Goal: Task Accomplishment & Management: Manage account settings

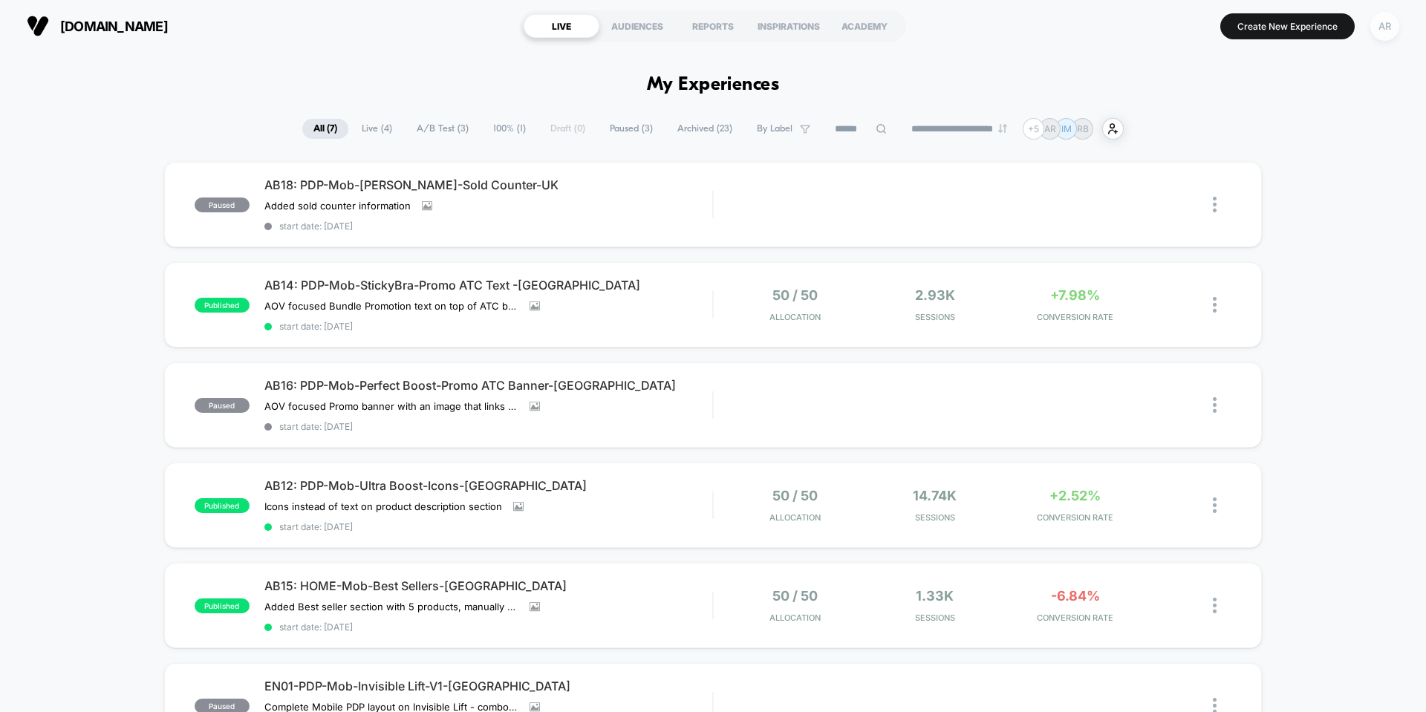
click at [1383, 32] on div "AR" at bounding box center [1384, 26] width 29 height 29
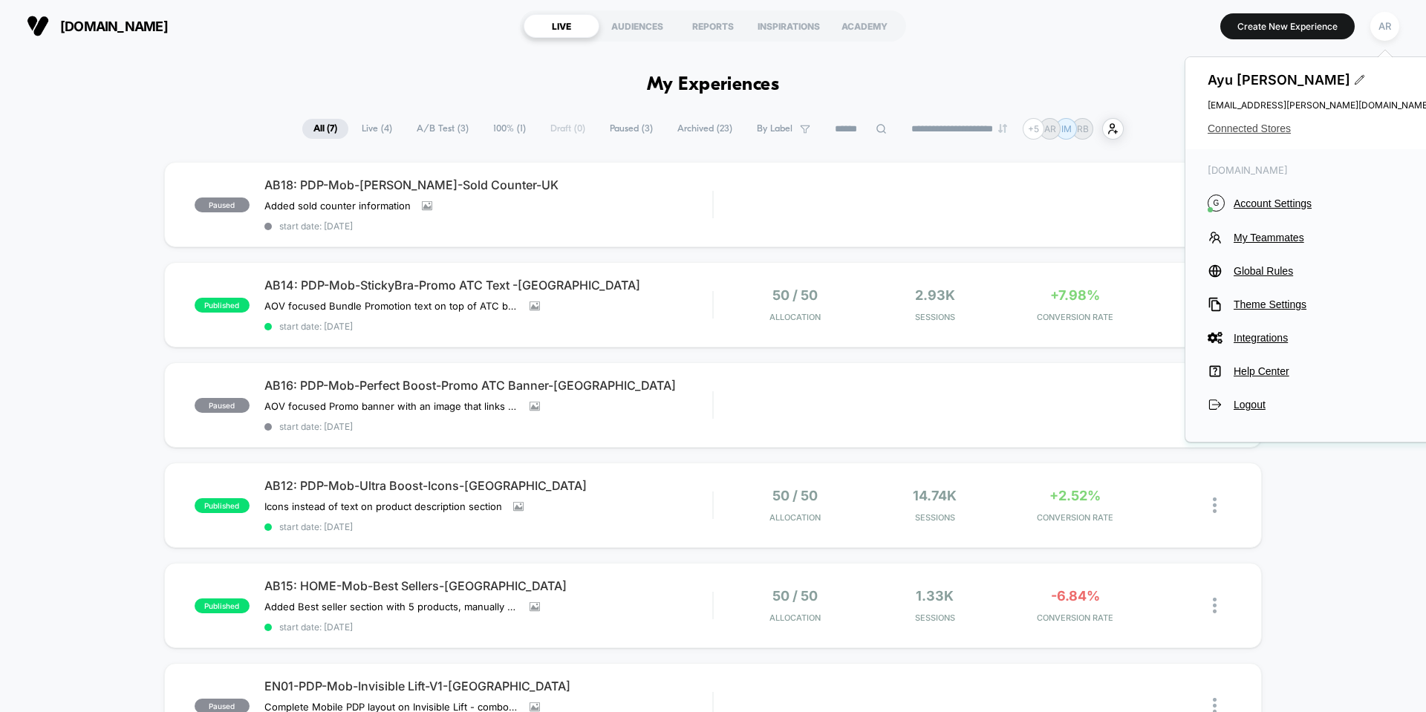
click at [1265, 128] on span "Connected Stores" at bounding box center [1318, 129] width 223 height 12
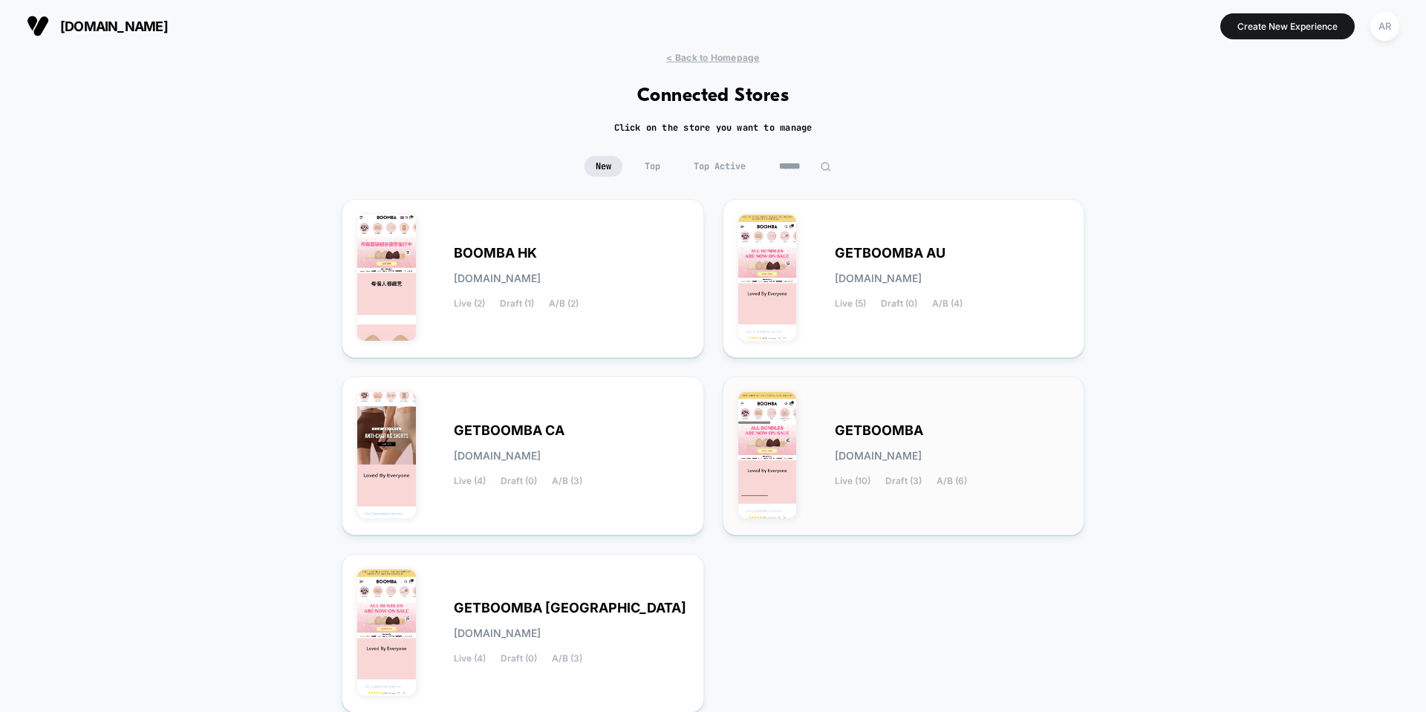
click at [874, 414] on div "GETBOOMBA [DOMAIN_NAME] Live (10) Draft (3) A/B (6)" at bounding box center [903, 456] width 331 height 128
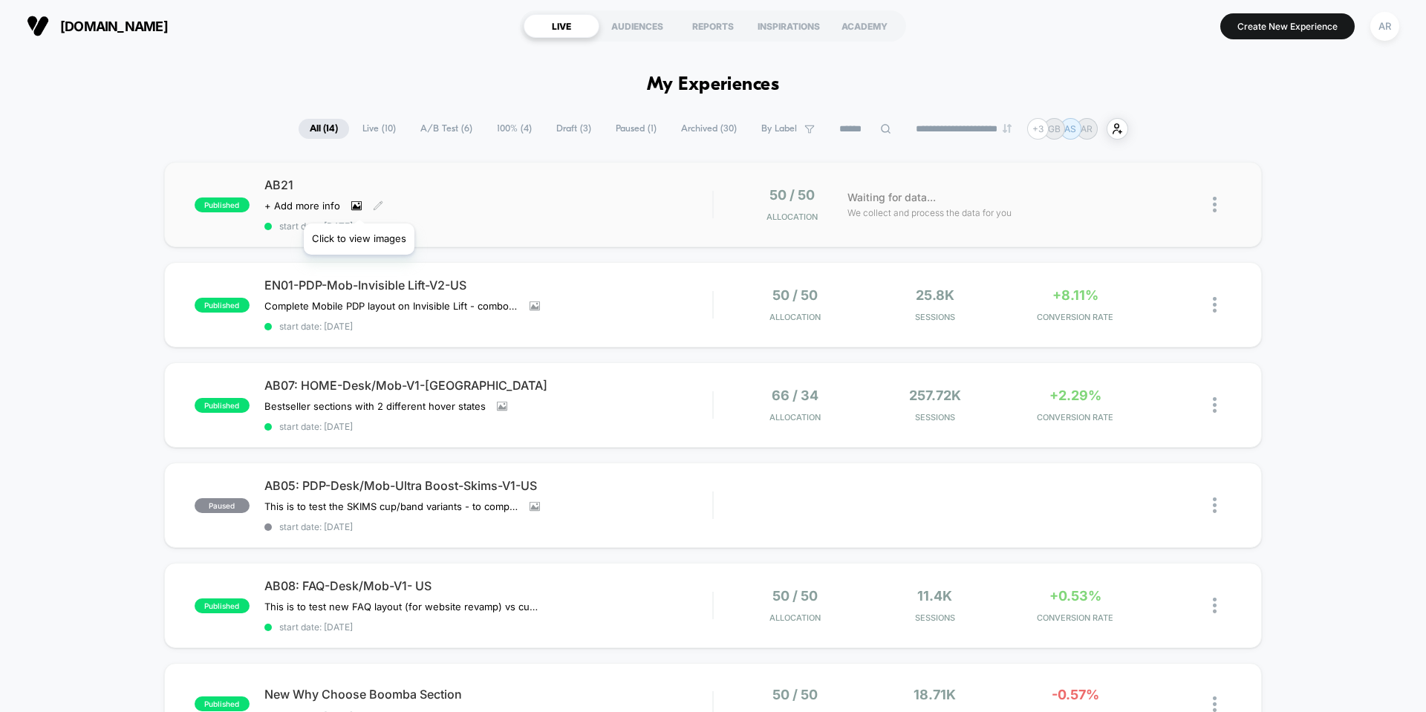
click at [359, 205] on icon at bounding box center [356, 205] width 10 height 9
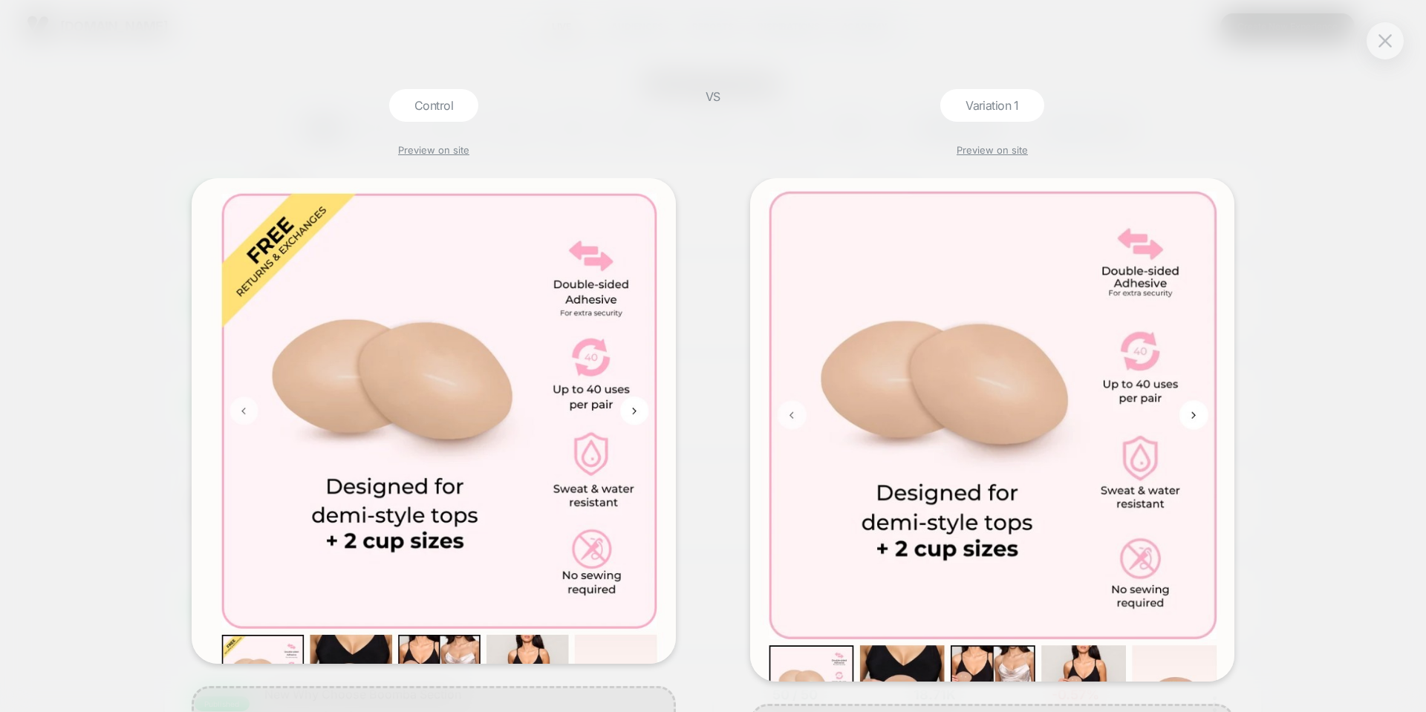
click at [1343, 301] on div "Control Preview on site VS Variation 1 Preview on site" at bounding box center [713, 356] width 1426 height 712
click at [1377, 49] on button at bounding box center [1385, 41] width 22 height 22
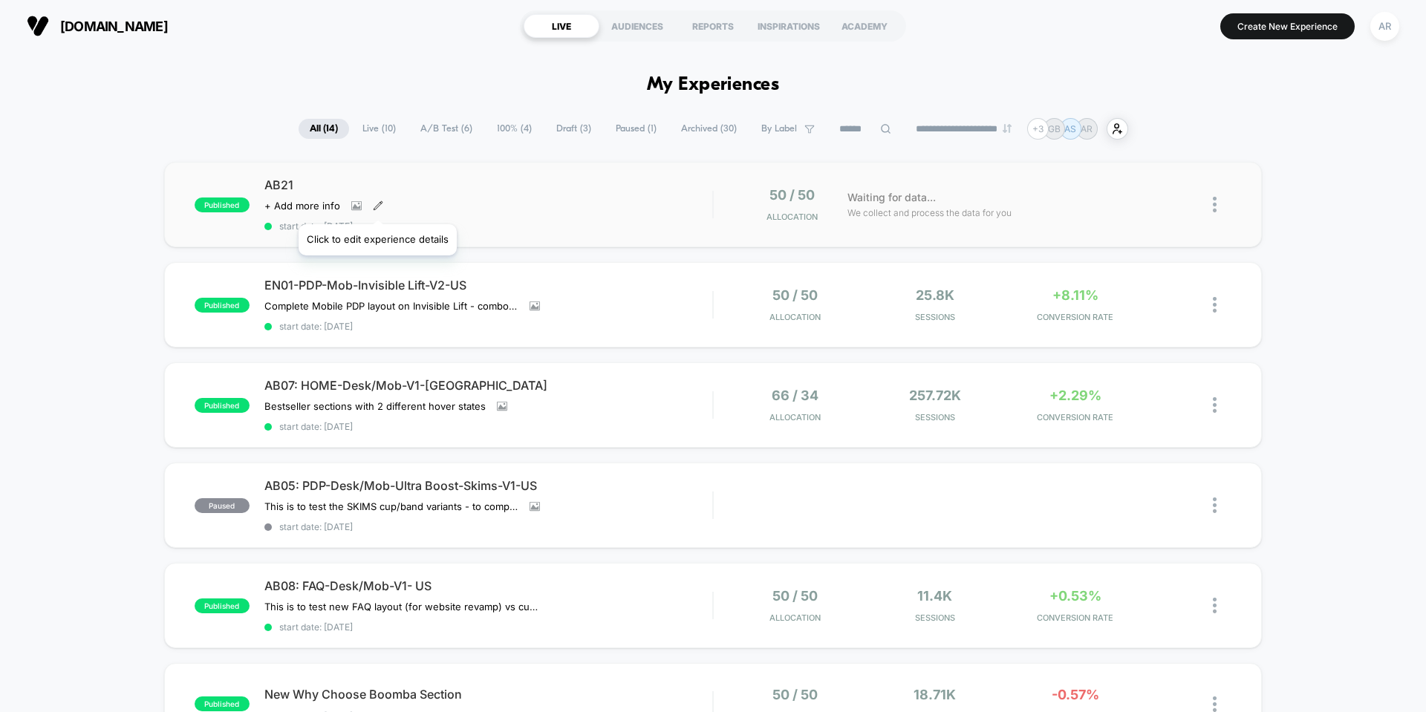
click at [376, 206] on icon at bounding box center [378, 205] width 10 height 10
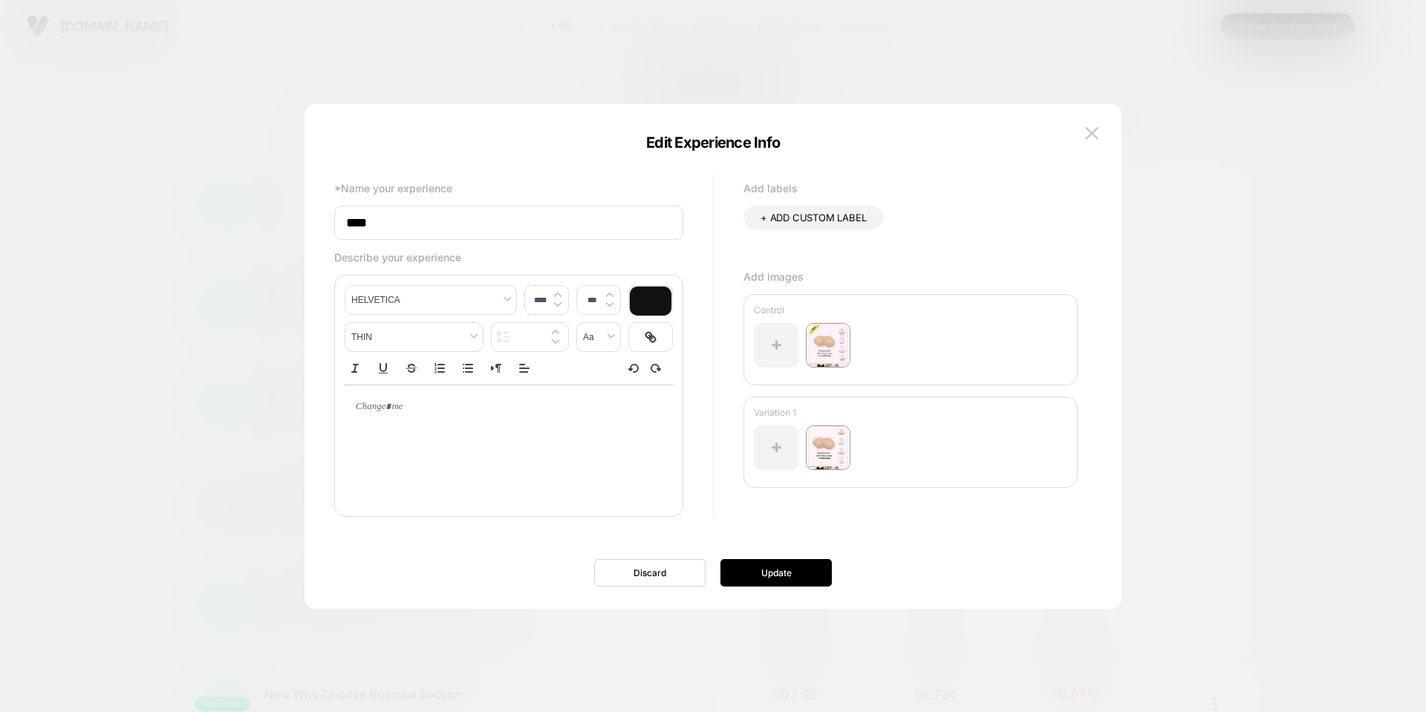
click at [445, 226] on input "****" at bounding box center [508, 223] width 349 height 34
type input "**********"
click at [818, 575] on button "Update" at bounding box center [775, 572] width 111 height 27
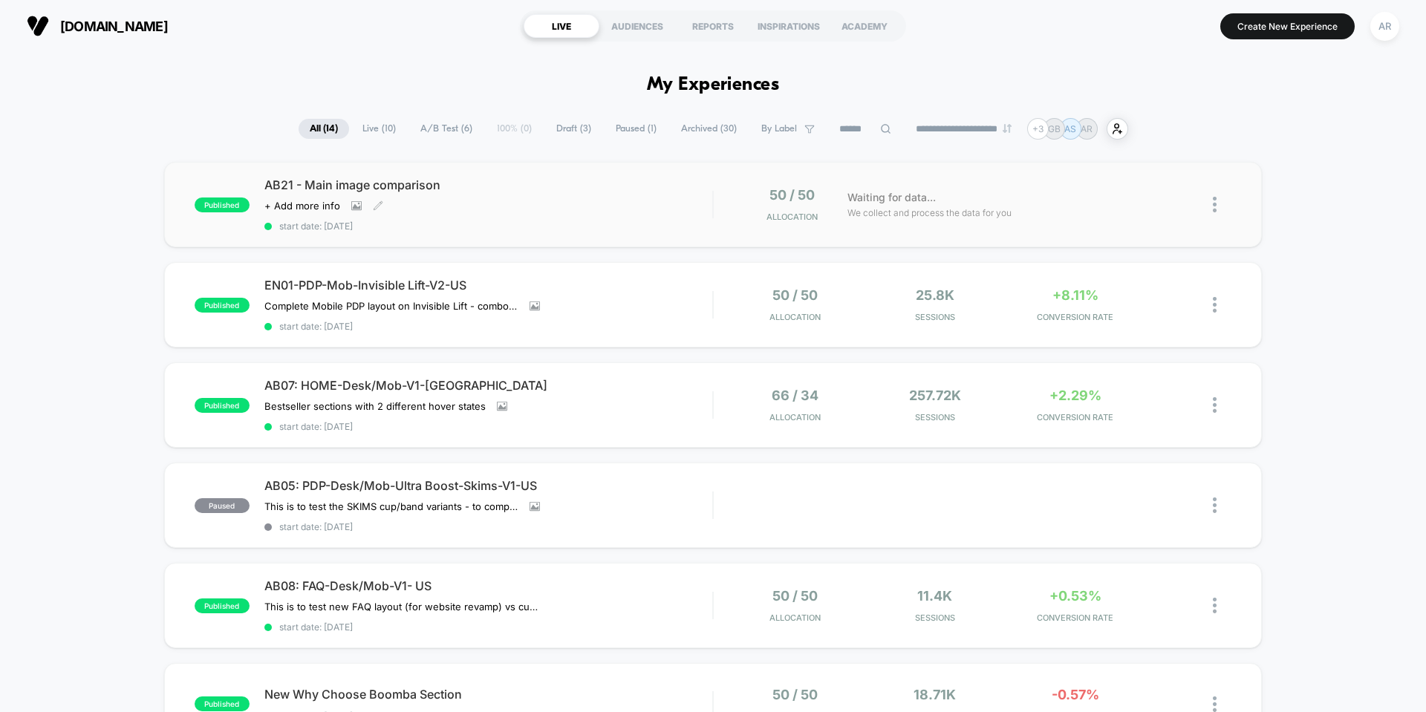
click at [737, 206] on div "50 / 50 Allocation" at bounding box center [784, 204] width 112 height 35
